Goal: Task Accomplishment & Management: Use online tool/utility

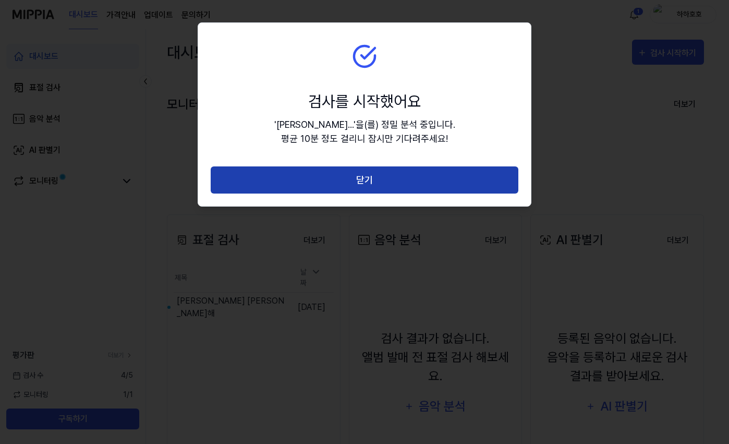
click at [379, 180] on button "닫기" at bounding box center [365, 180] width 308 height 28
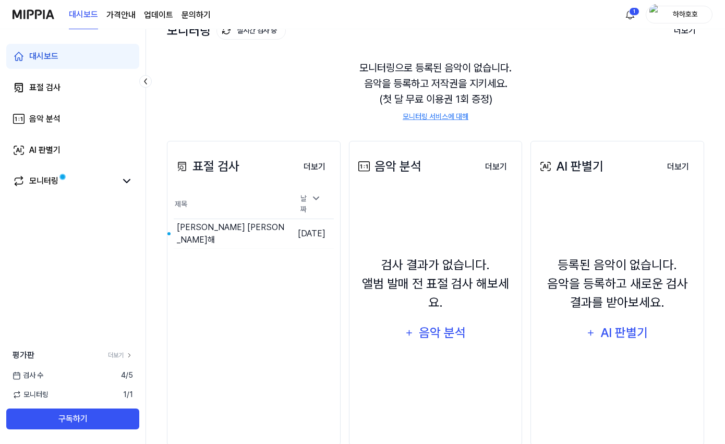
scroll to position [95, 0]
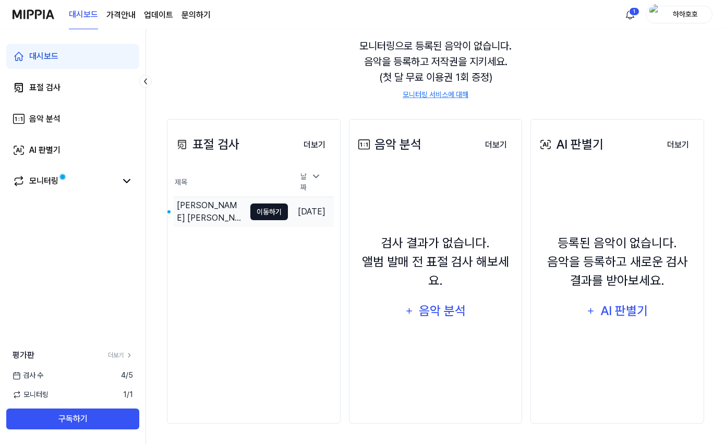
click at [250, 208] on button "이동하기" at bounding box center [269, 211] width 38 height 17
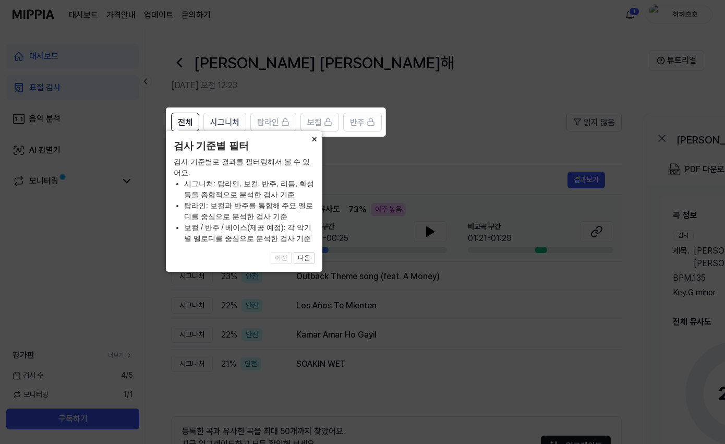
click at [312, 146] on button "×" at bounding box center [314, 138] width 17 height 15
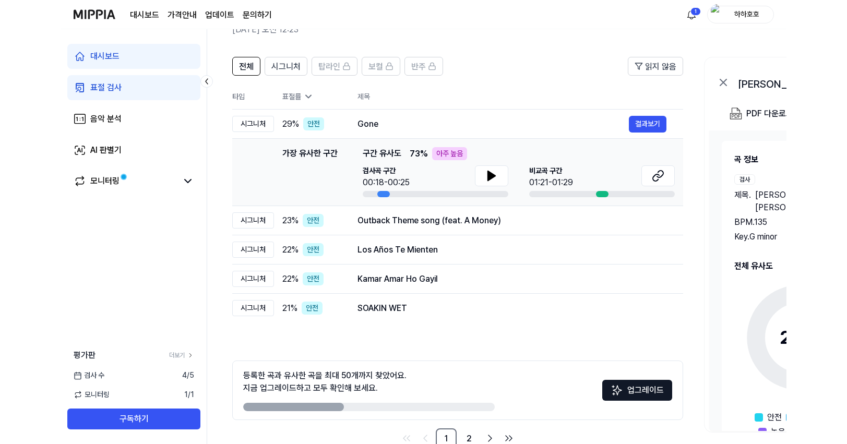
scroll to position [82, 0]
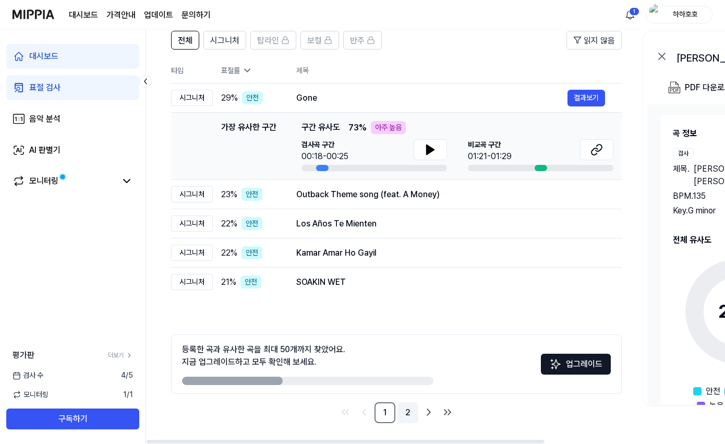
click at [411, 411] on link "2" at bounding box center [407, 412] width 21 height 21
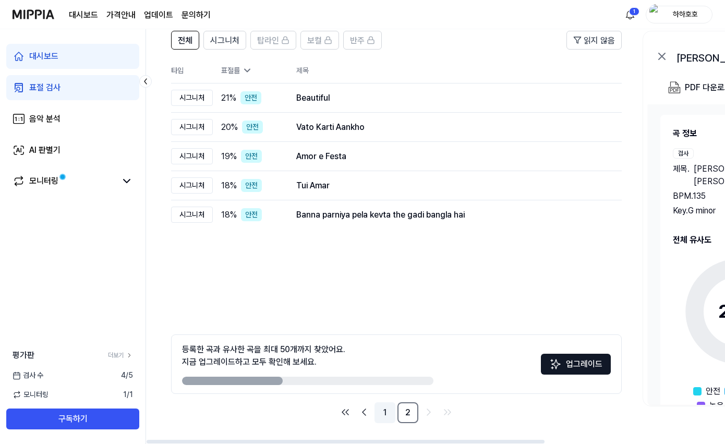
click at [388, 415] on link "1" at bounding box center [385, 412] width 21 height 21
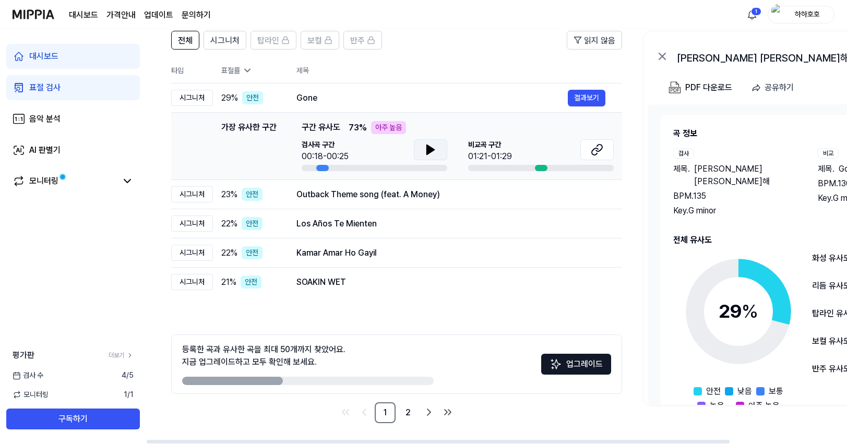
click at [431, 149] on icon at bounding box center [430, 149] width 7 height 9
click at [423, 149] on button at bounding box center [430, 149] width 33 height 21
click at [600, 149] on icon at bounding box center [596, 149] width 13 height 13
click at [425, 146] on icon at bounding box center [430, 149] width 13 height 13
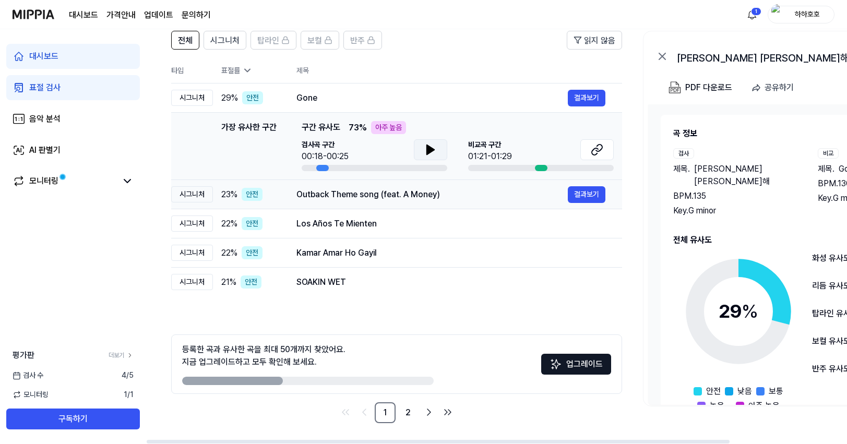
click at [355, 199] on div "Outback Theme song (feat. A Money)" at bounding box center [431, 194] width 271 height 13
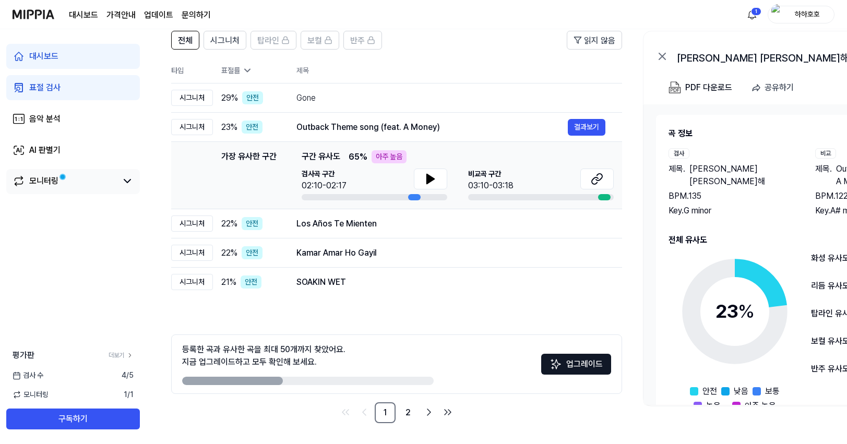
click at [114, 185] on link "모니터링" at bounding box center [65, 181] width 104 height 13
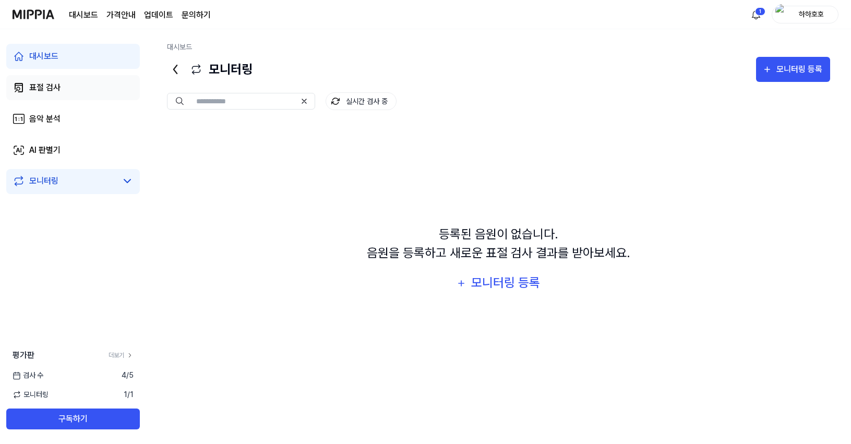
click at [58, 92] on div "표절 검사" at bounding box center [44, 87] width 31 height 13
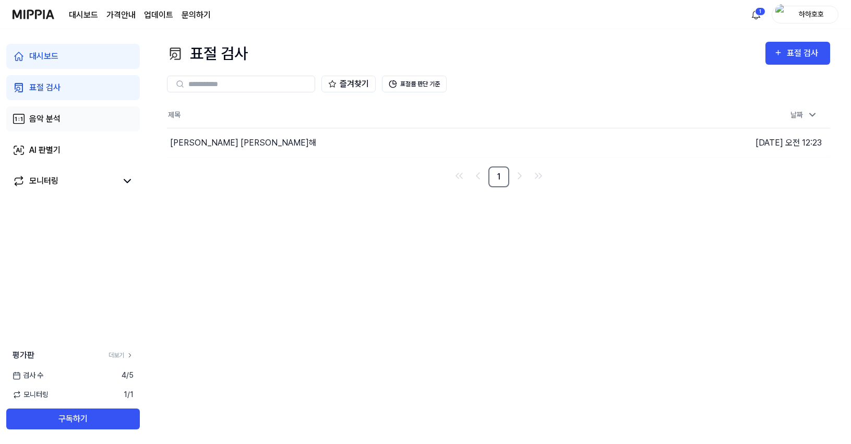
click at [76, 122] on link "음악 분석" at bounding box center [73, 118] width 134 height 25
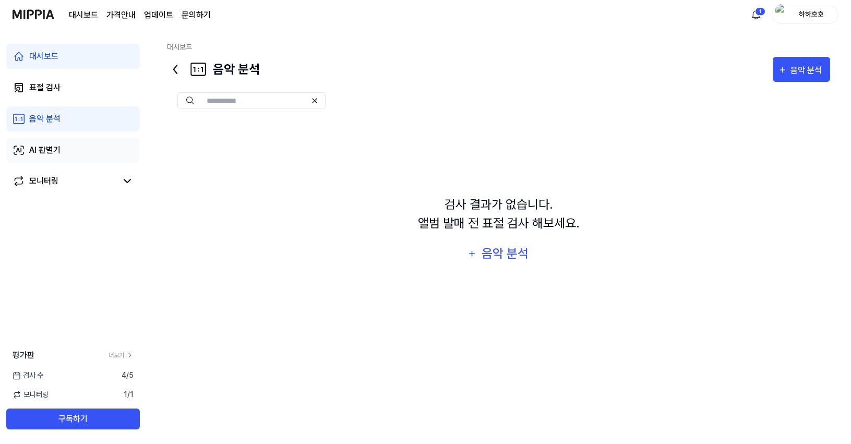
click at [83, 152] on link "AI 판별기" at bounding box center [73, 150] width 134 height 25
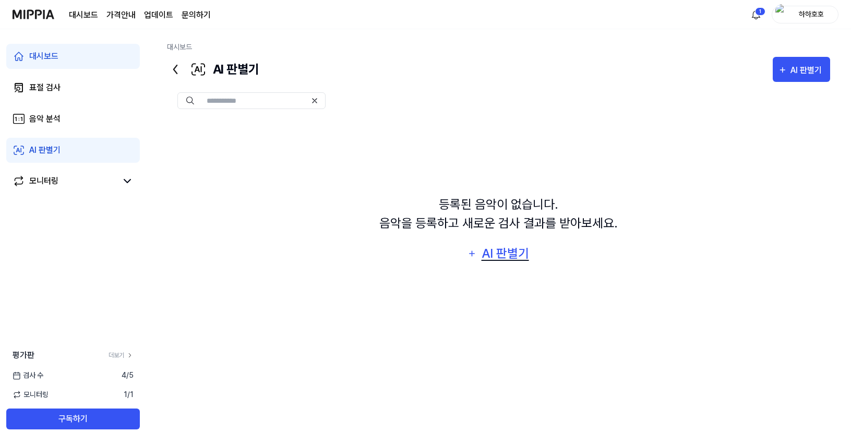
click at [501, 259] on div "AI 판별기" at bounding box center [505, 254] width 50 height 20
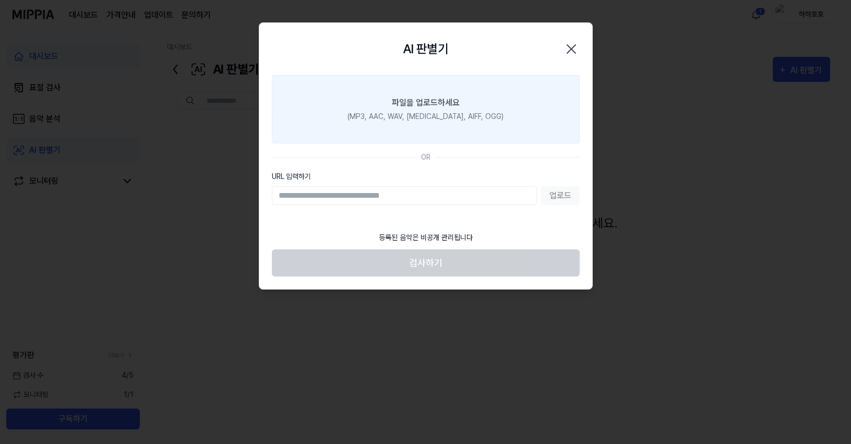
click at [426, 105] on div "파일을 업로드하세요" at bounding box center [426, 103] width 68 height 13
click at [0, 0] on input "파일을 업로드하세요 (MP3, AAC, WAV, [MEDICAL_DATA], AIFF, OGG)" at bounding box center [0, 0] width 0 height 0
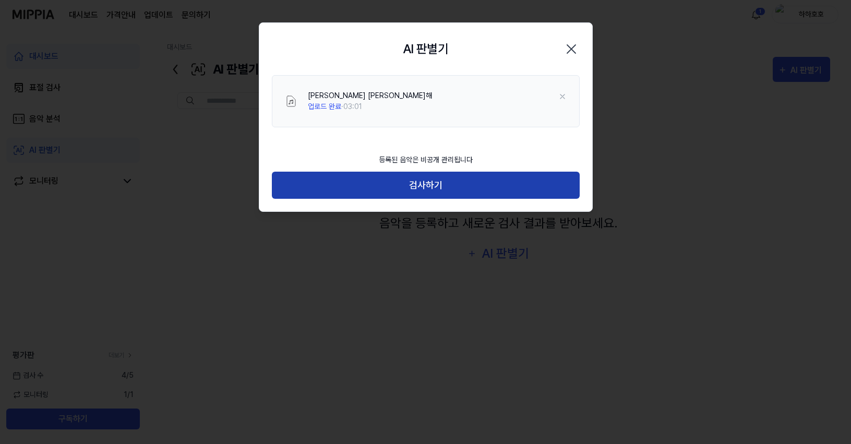
click at [443, 179] on button "검사하기" at bounding box center [426, 186] width 308 height 28
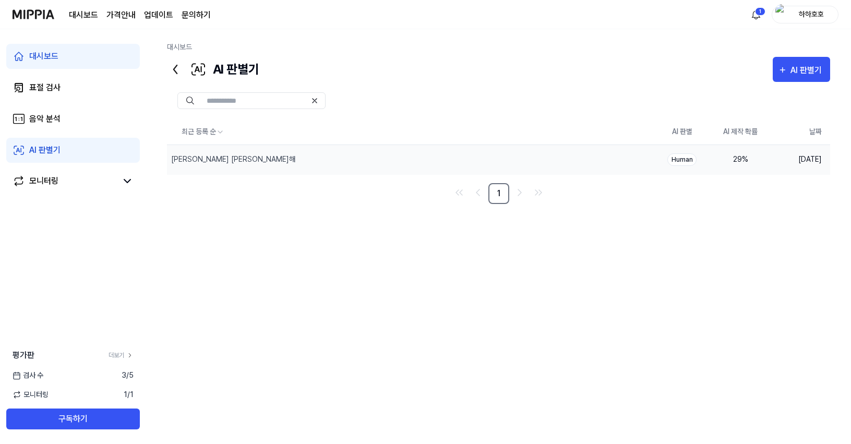
click at [682, 162] on div "Human" at bounding box center [681, 159] width 29 height 13
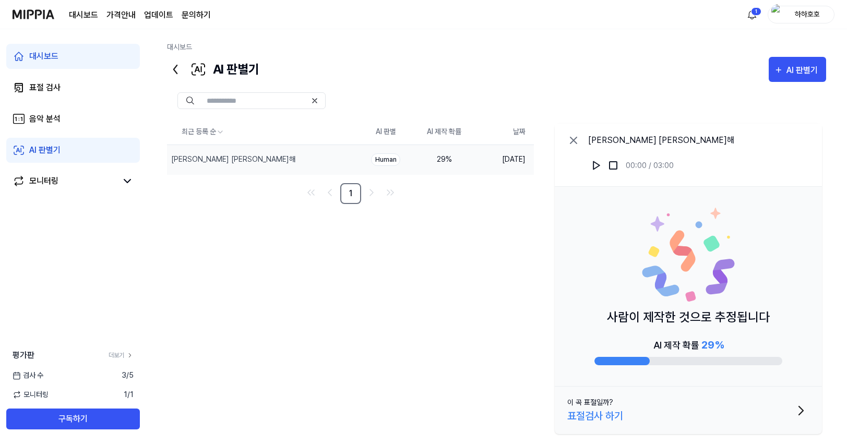
scroll to position [15, 0]
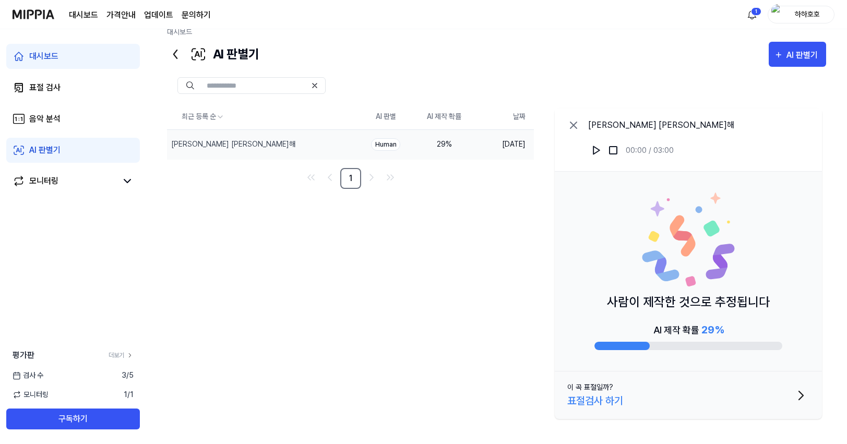
click at [572, 121] on icon at bounding box center [573, 125] width 13 height 13
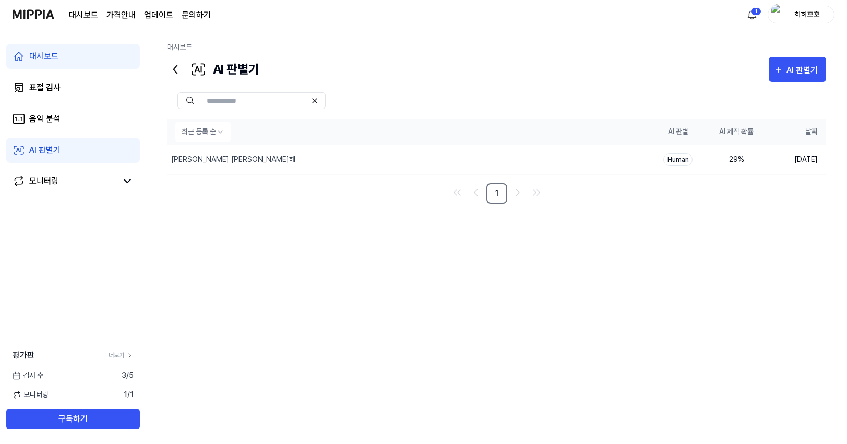
scroll to position [0, 0]
click at [29, 90] on div "표절 검사" at bounding box center [44, 87] width 31 height 13
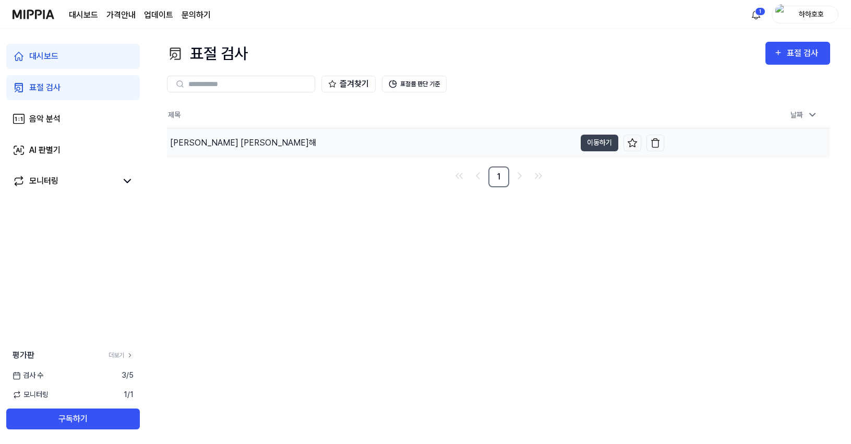
click at [213, 144] on div "[PERSON_NAME] [PERSON_NAME]해" at bounding box center [243, 143] width 146 height 13
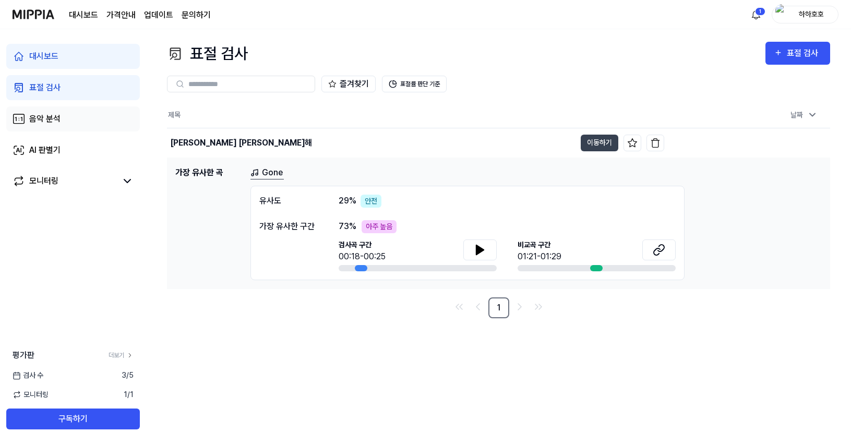
click at [77, 125] on link "음악 분석" at bounding box center [73, 118] width 134 height 25
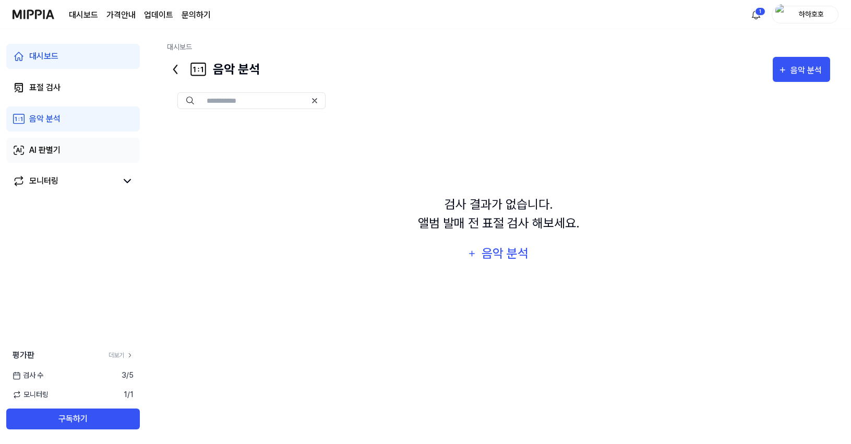
click at [64, 151] on link "AI 판별기" at bounding box center [73, 150] width 134 height 25
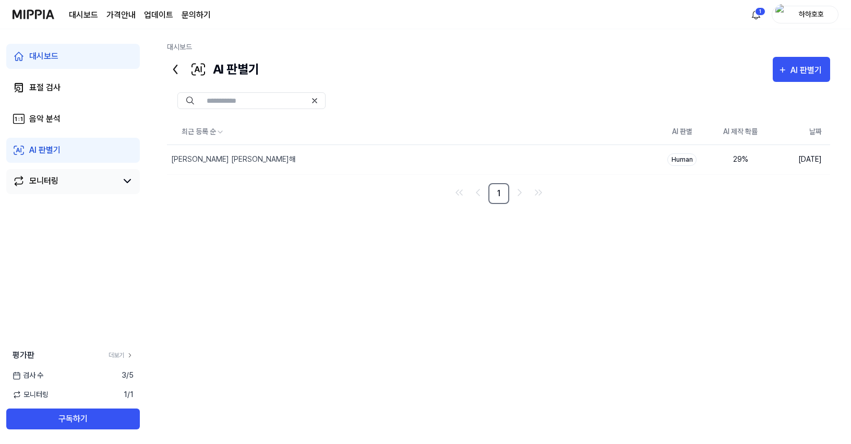
click at [55, 179] on div "모니터링" at bounding box center [43, 181] width 29 height 13
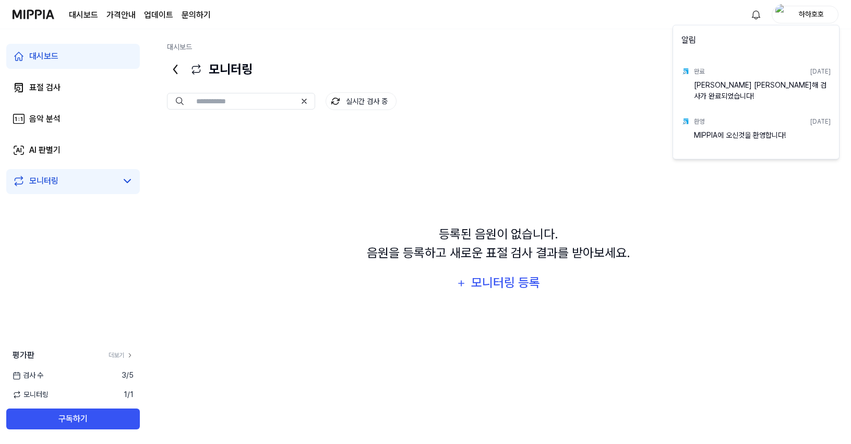
click at [126, 394] on html "대시보드 가격안내 업데이트 문의하기 하하호호 대시보드 표절 검사 음악 분석 AI 판별기 모니터링 평가판 더보기 검사 [DATE] 모니터링 1 …" at bounding box center [425, 222] width 851 height 444
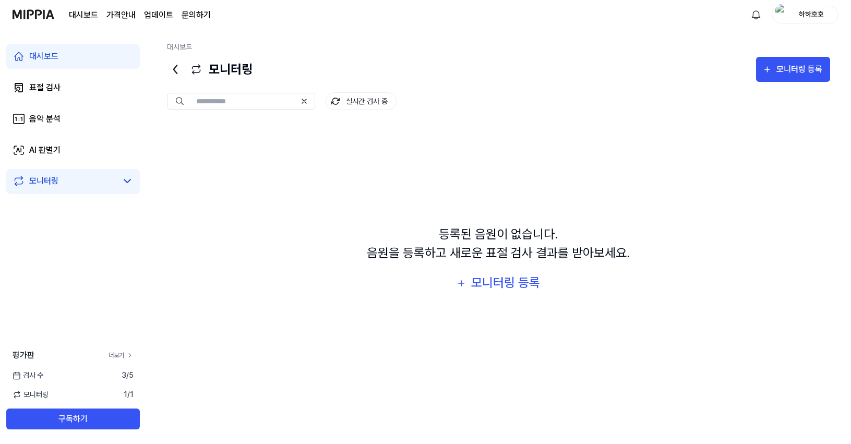
click at [121, 353] on link "더보기" at bounding box center [120, 355] width 25 height 9
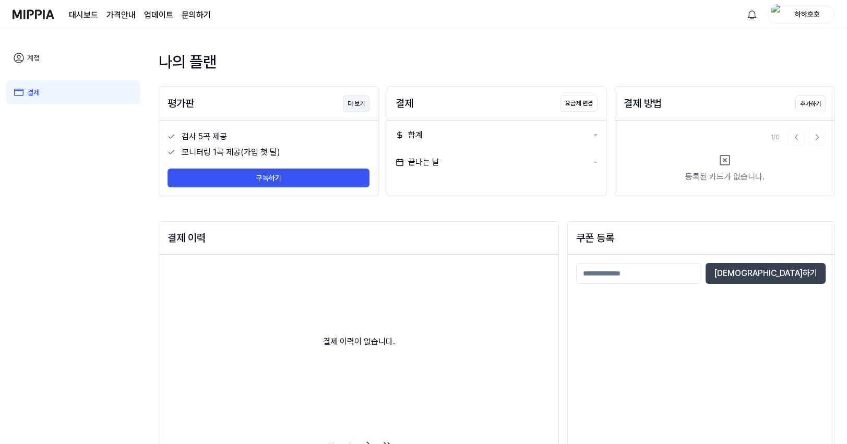
click at [345, 106] on button "더 보기" at bounding box center [356, 103] width 27 height 17
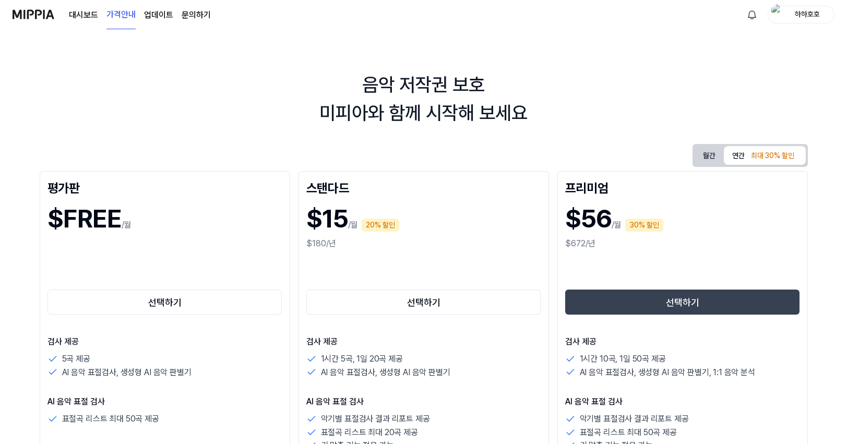
click at [193, 18] on link "문의하기" at bounding box center [196, 15] width 29 height 13
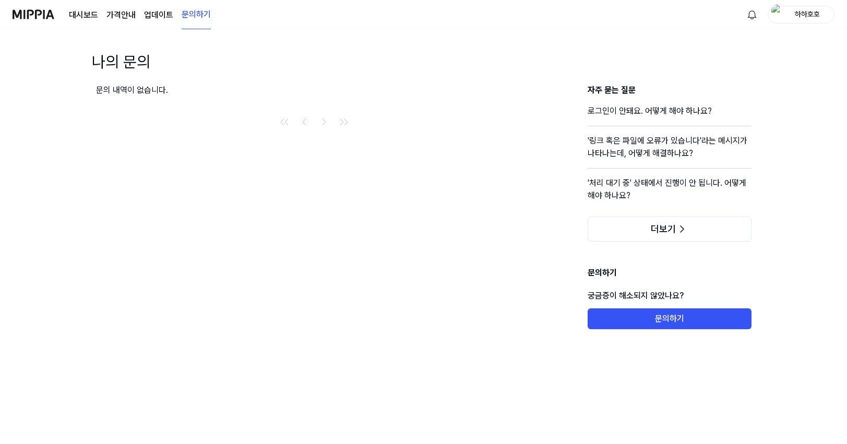
click at [30, 11] on img at bounding box center [34, 14] width 42 height 29
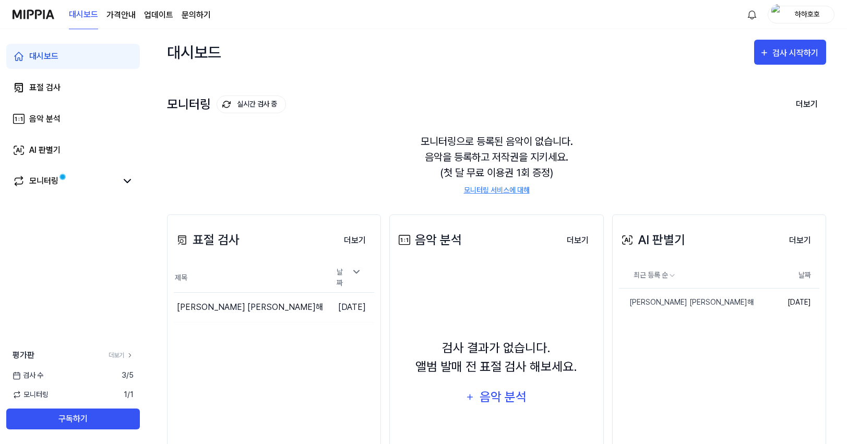
click at [19, 16] on img at bounding box center [34, 14] width 42 height 29
